Goal: Information Seeking & Learning: Learn about a topic

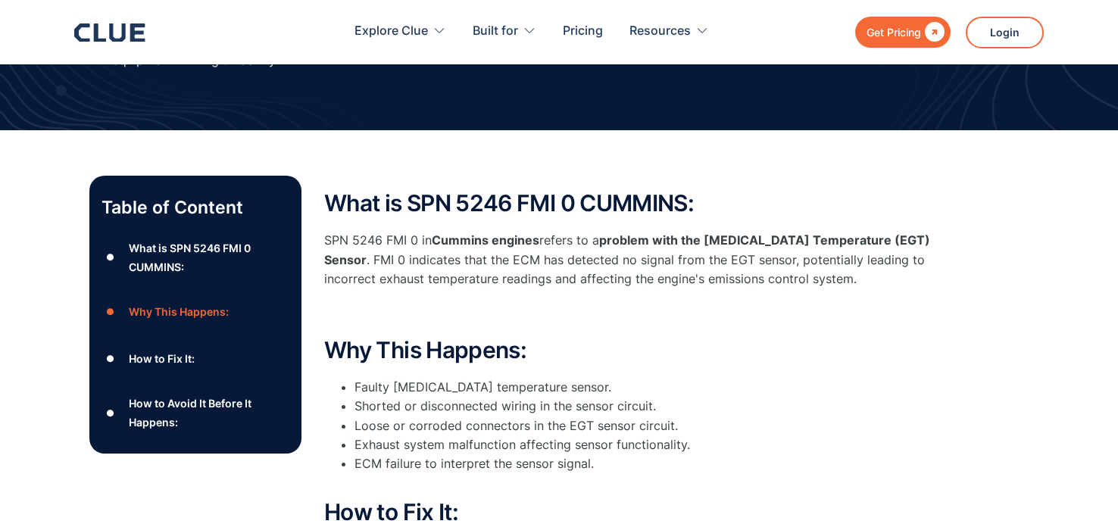
scroll to position [657, 0]
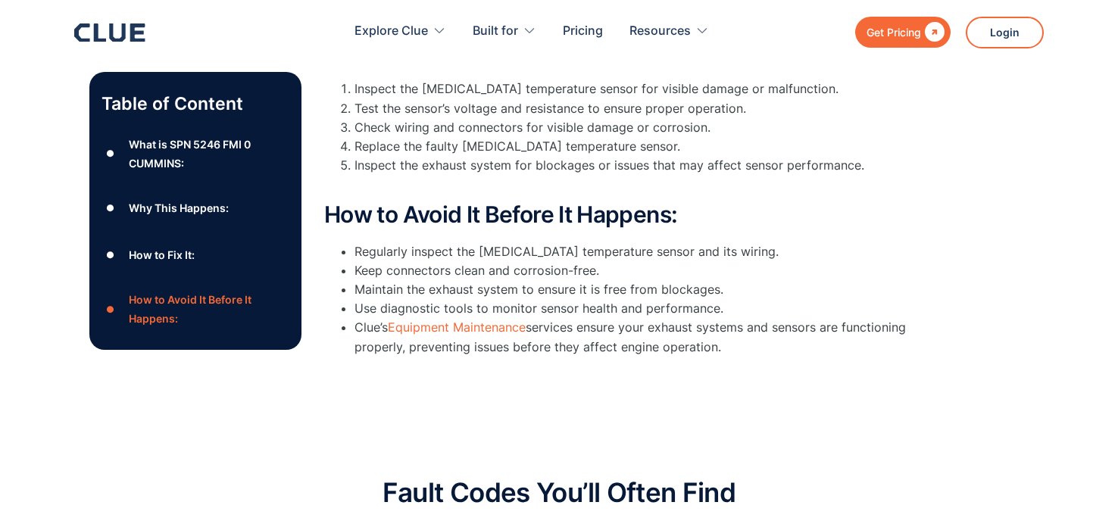
click at [1077, 71] on div "Table of Content ● What is SPN 5246 FMI 0 CUMMINS: ● Why This Happens: ● How to…" at bounding box center [559, 47] width 1118 height 754
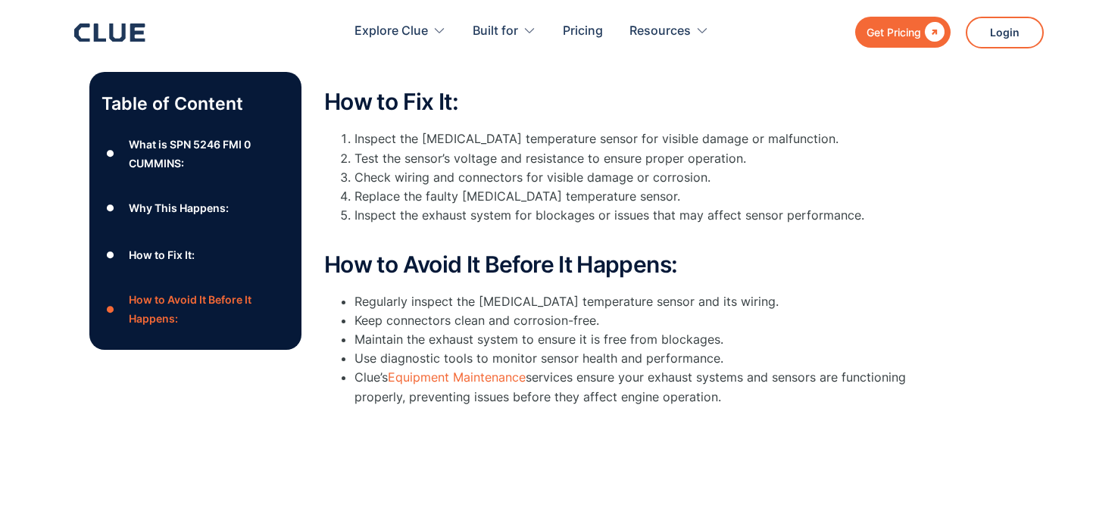
scroll to position [605, 0]
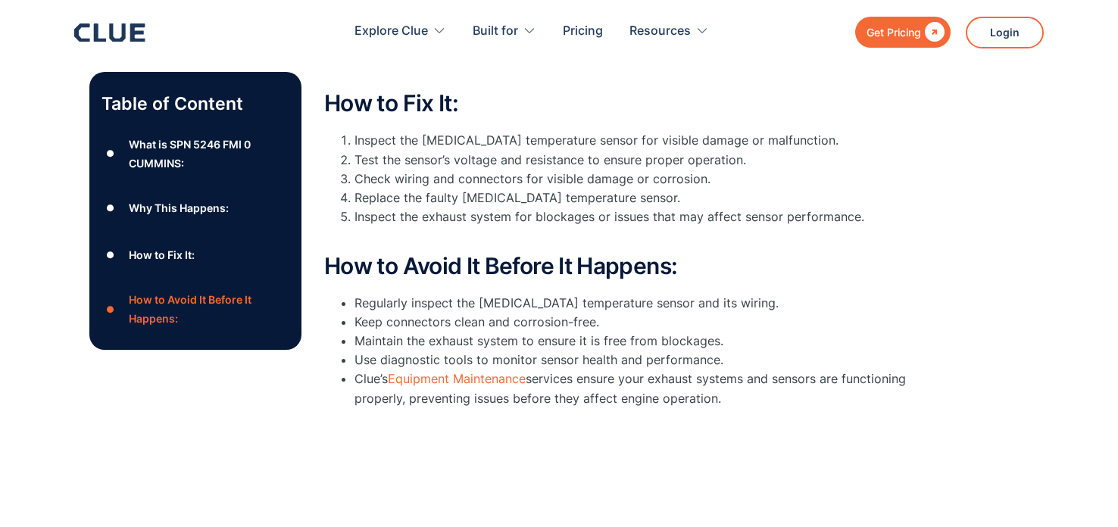
click at [145, 156] on div "What is SPN 5246 FMI 0 CUMMINS:" at bounding box center [209, 153] width 161 height 38
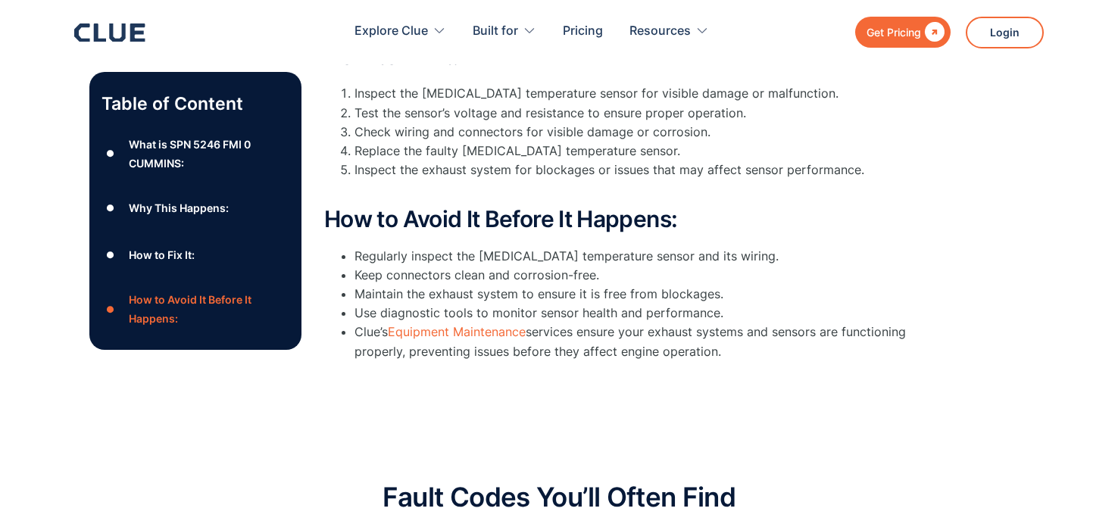
scroll to position [654, 0]
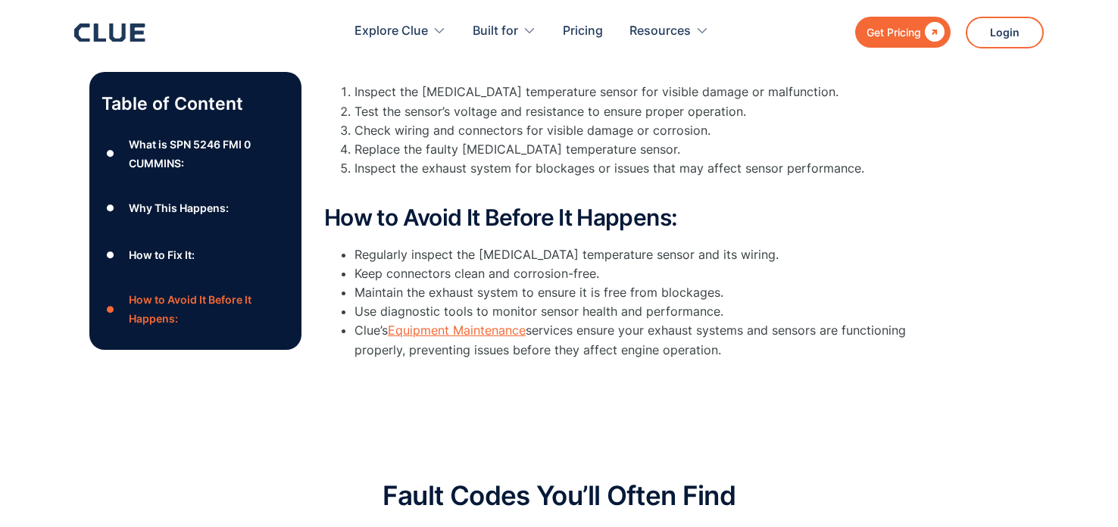
click at [414, 332] on link "Equipment Maintenance" at bounding box center [457, 330] width 138 height 15
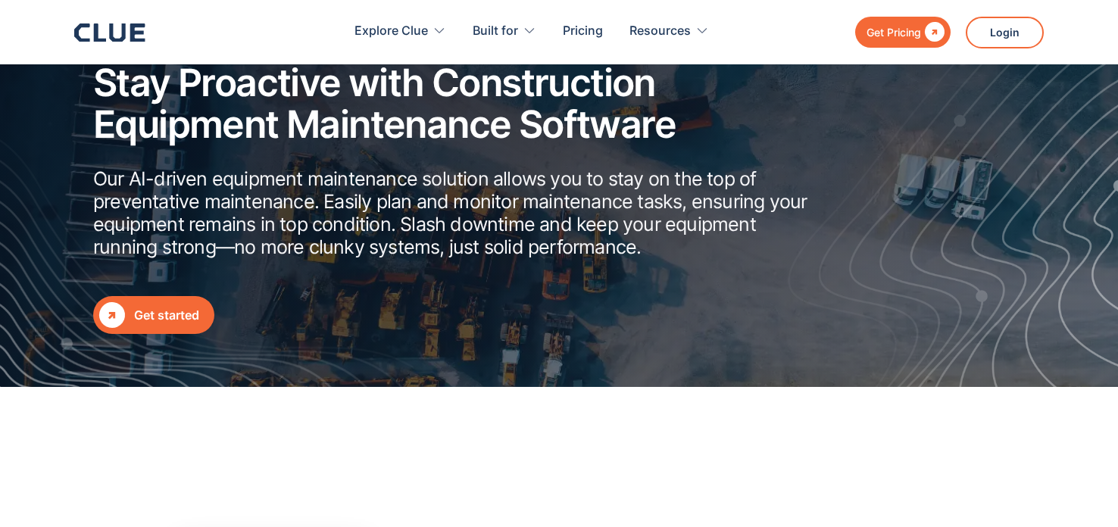
scroll to position [211, 0]
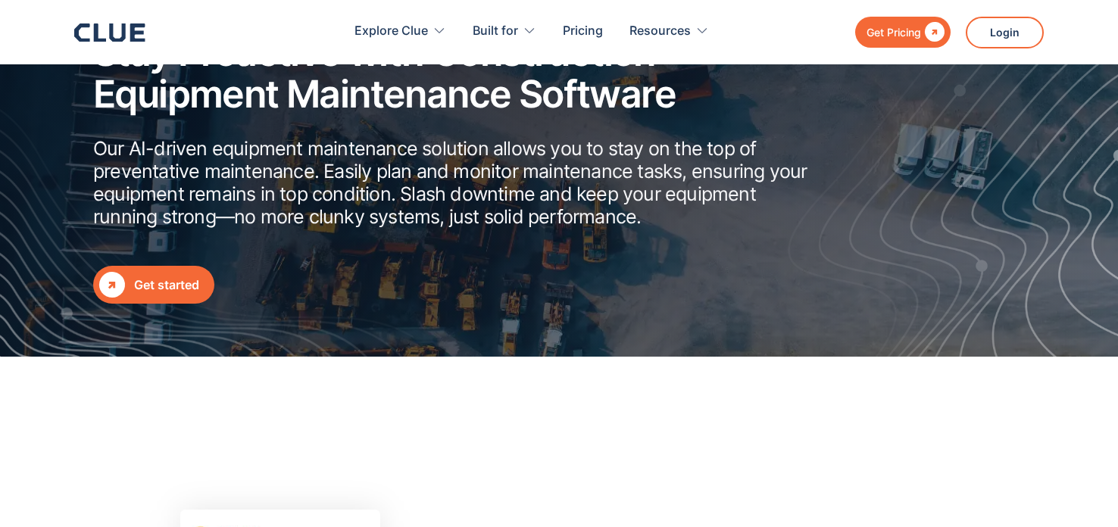
click at [173, 286] on div "Get started" at bounding box center [166, 285] width 65 height 19
